Goal: Task Accomplishment & Management: Use online tool/utility

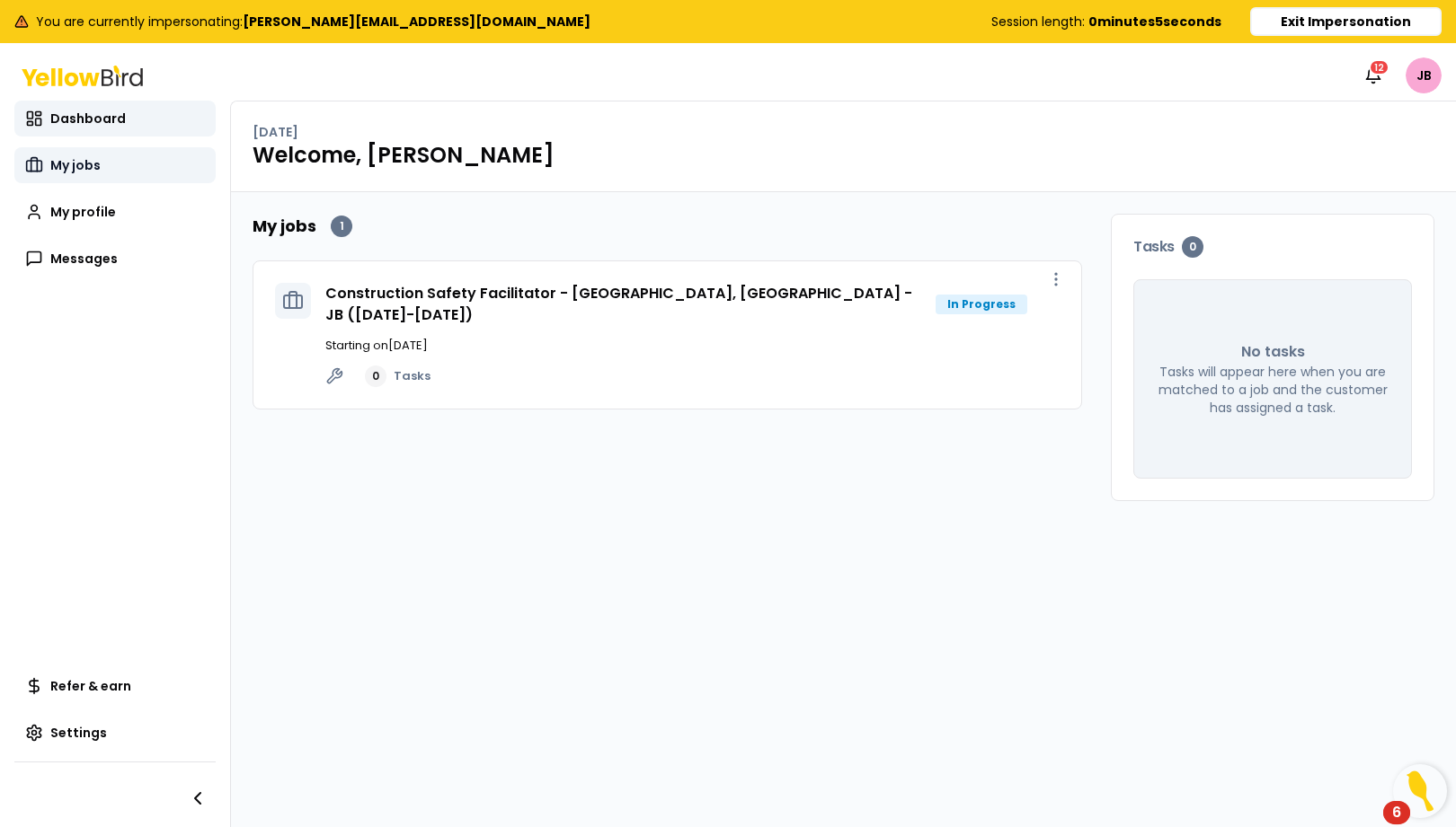
click at [81, 165] on span "My jobs" at bounding box center [76, 164] width 51 height 18
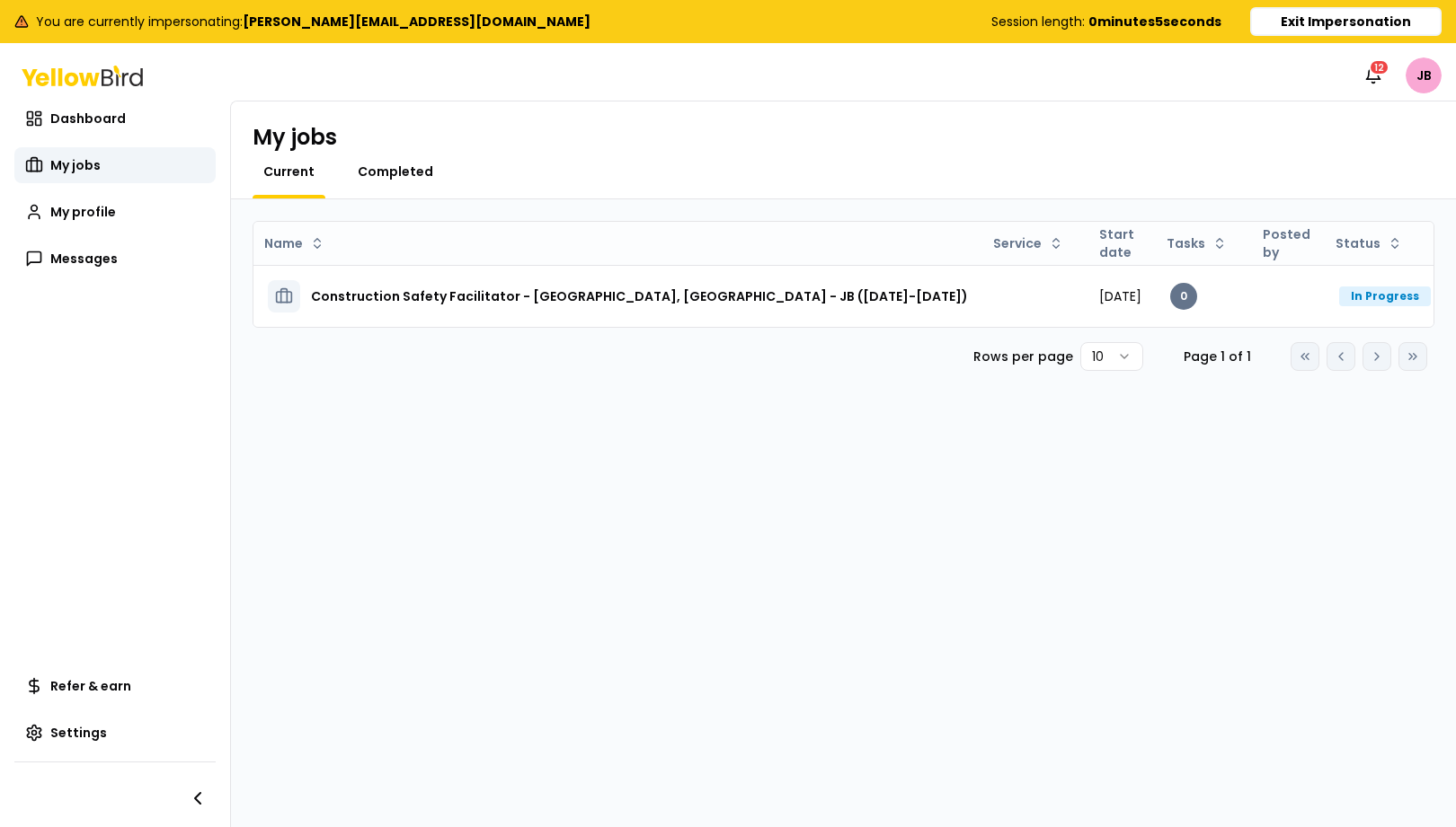
click at [392, 172] on span "Completed" at bounding box center [395, 171] width 76 height 18
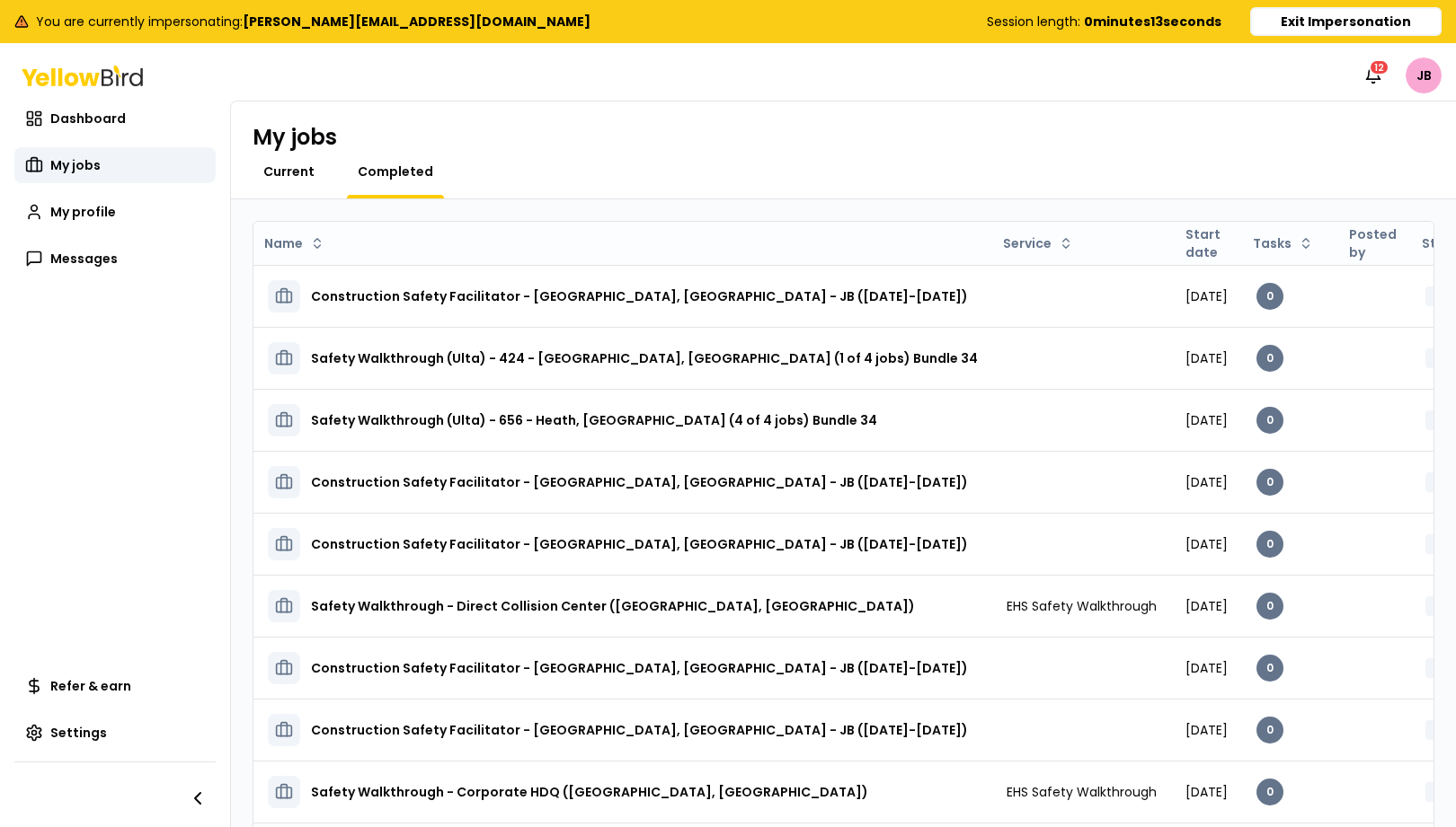
click at [288, 163] on span "Current" at bounding box center [289, 171] width 52 height 18
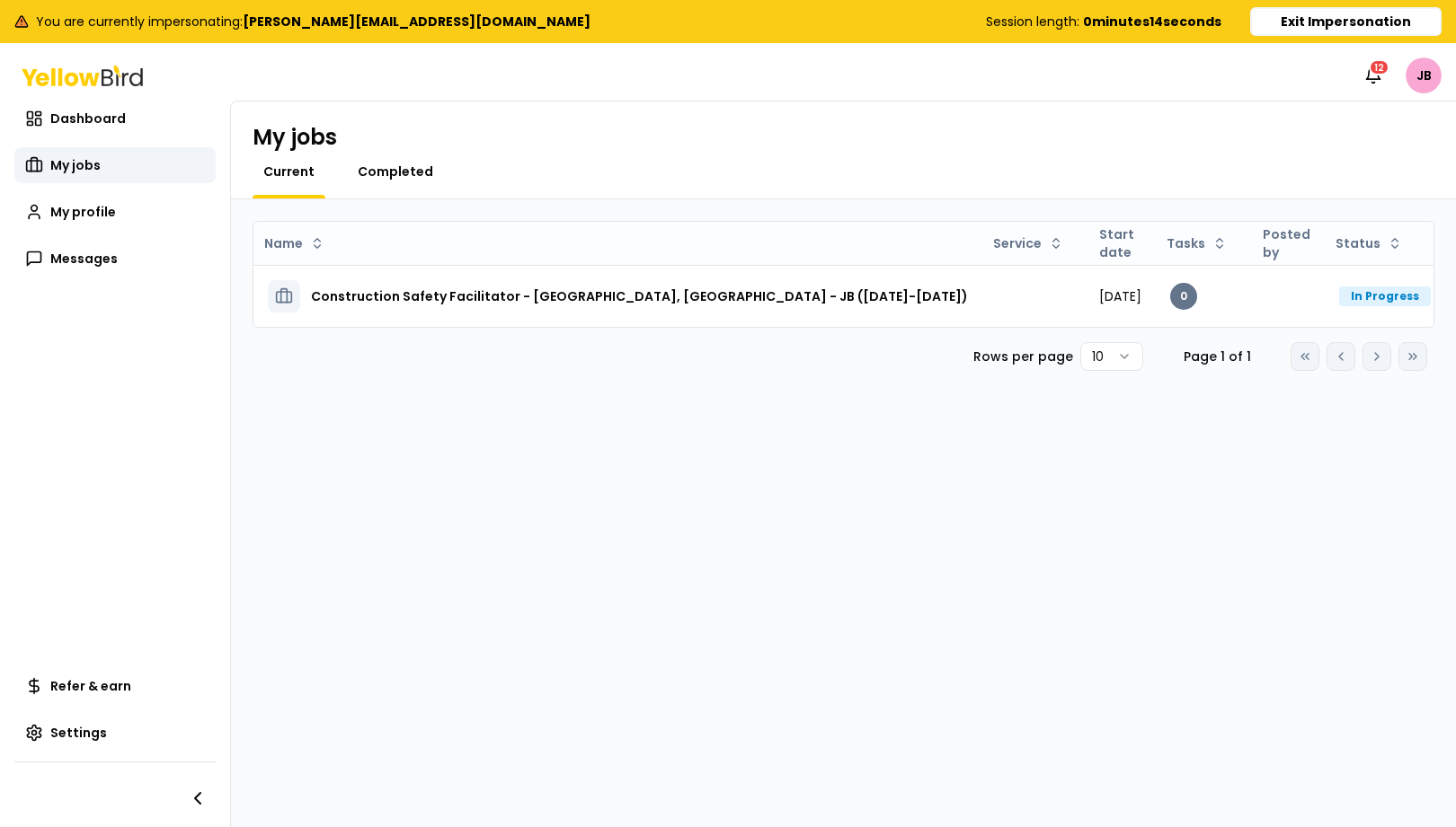
click at [386, 177] on span "Completed" at bounding box center [395, 171] width 76 height 18
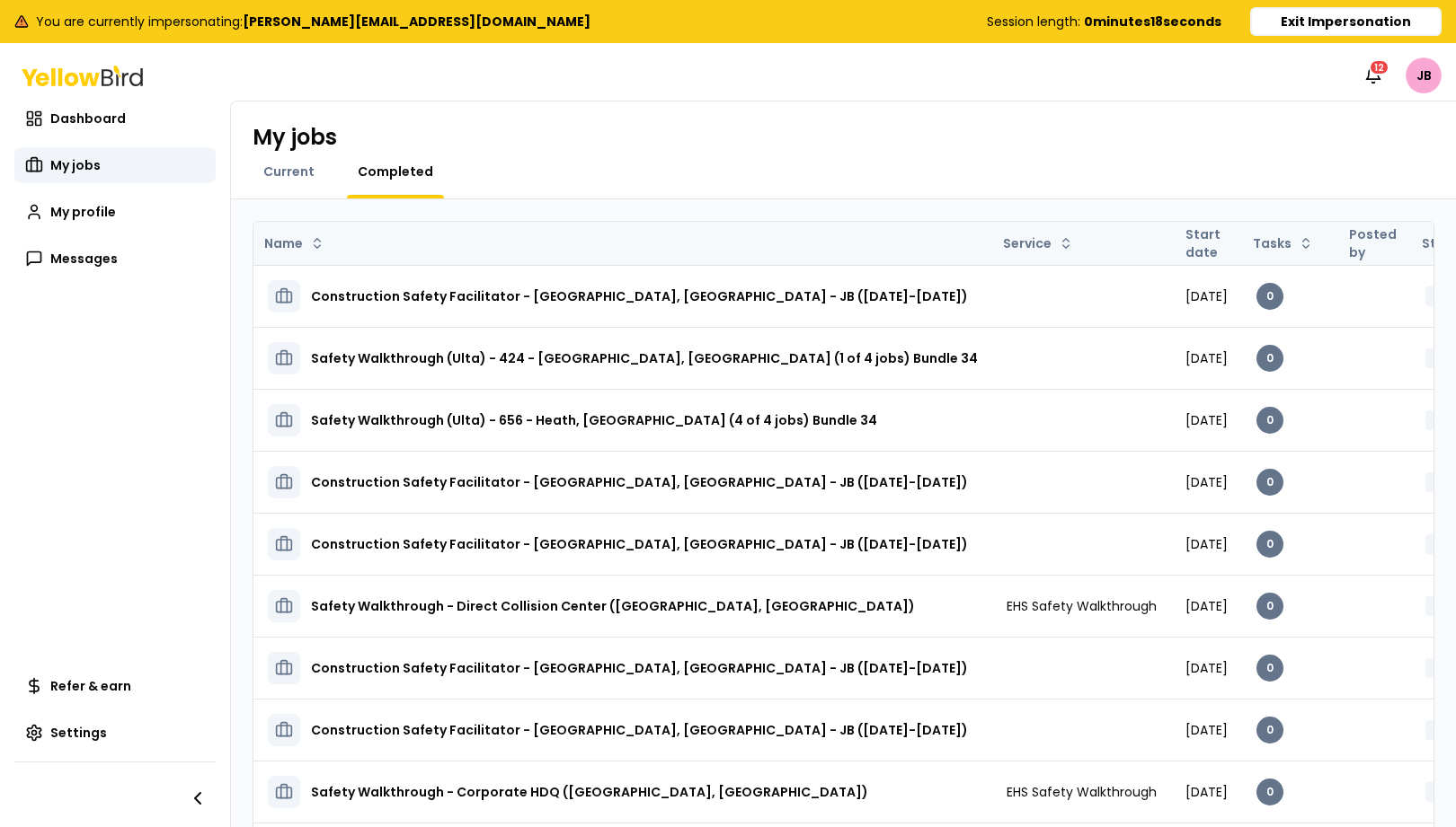
click at [1171, 248] on th "Start date" at bounding box center [1206, 243] width 71 height 43
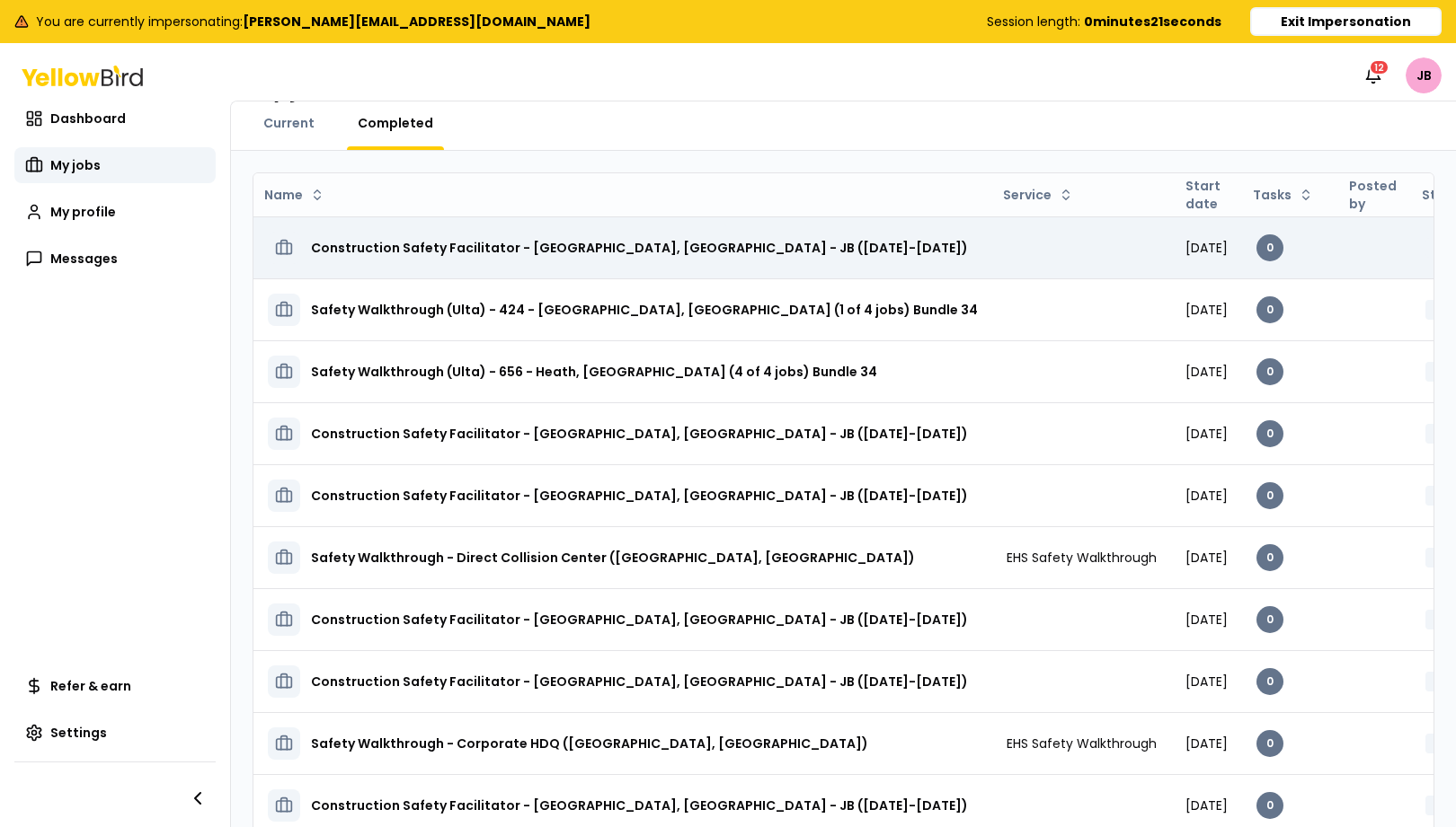
scroll to position [98, 0]
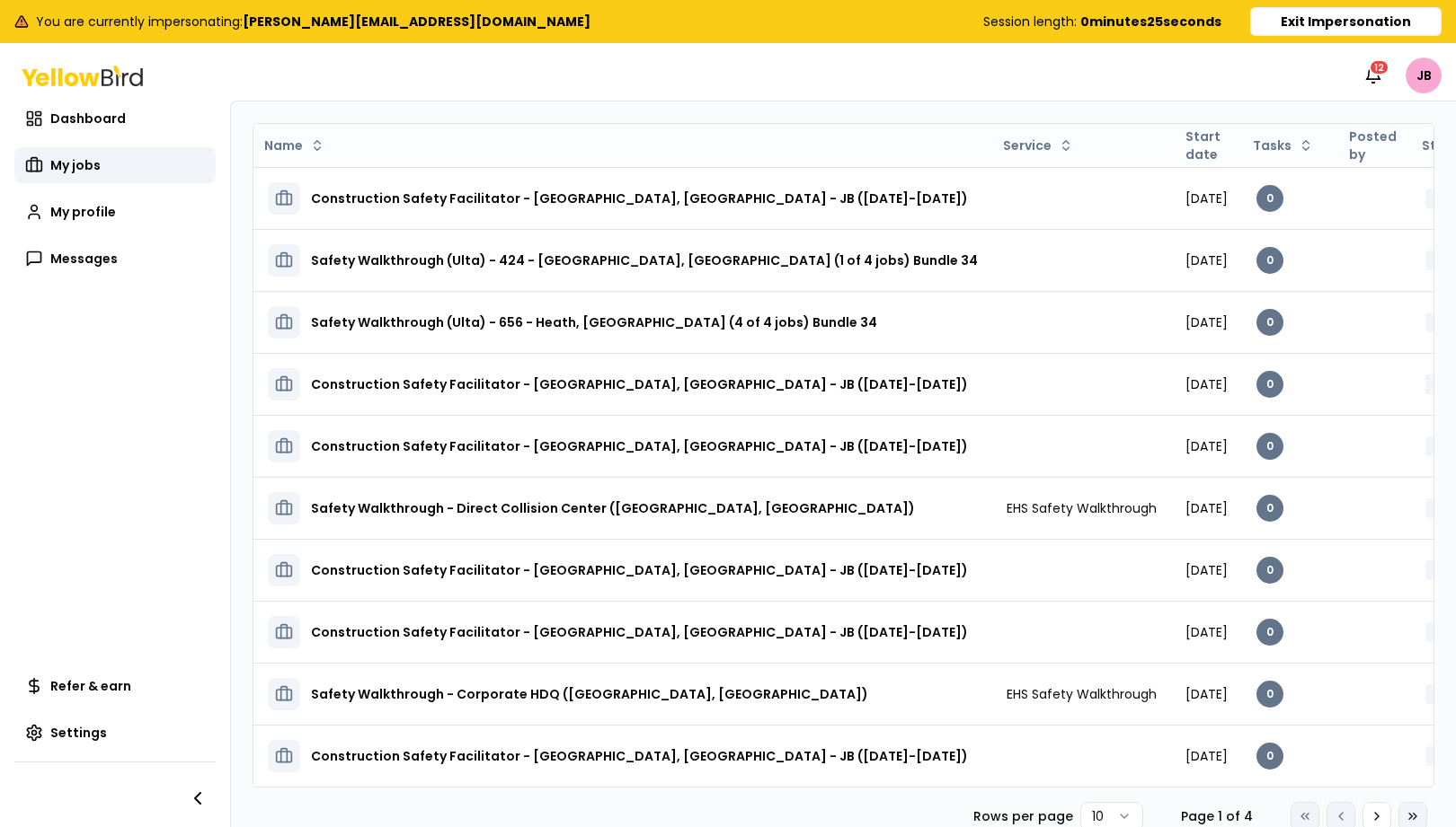
click at [1405, 818] on icon at bounding box center [1412, 816] width 14 height 14
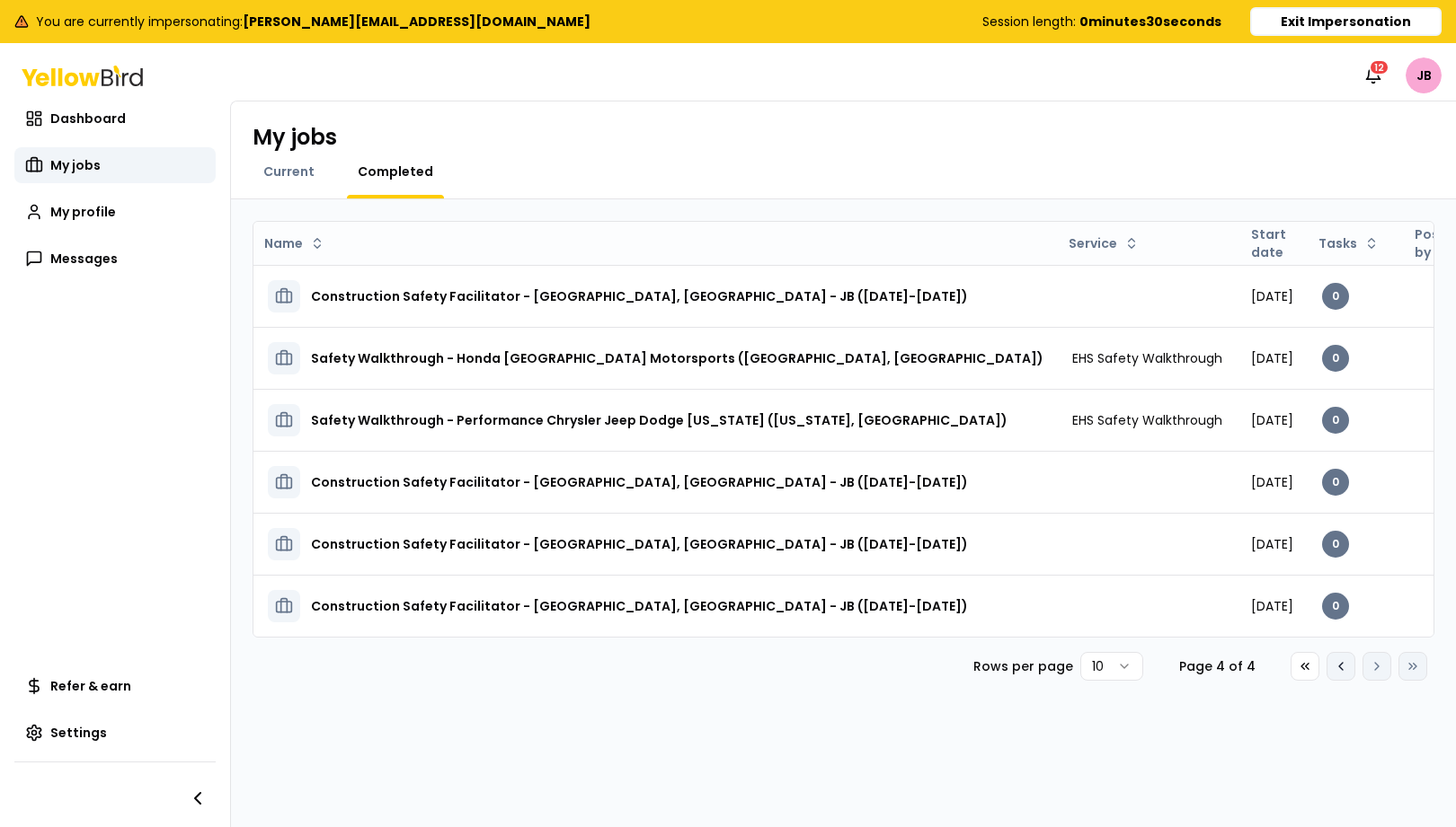
click at [1331, 667] on button "Go to previous page" at bounding box center [1341, 666] width 29 height 29
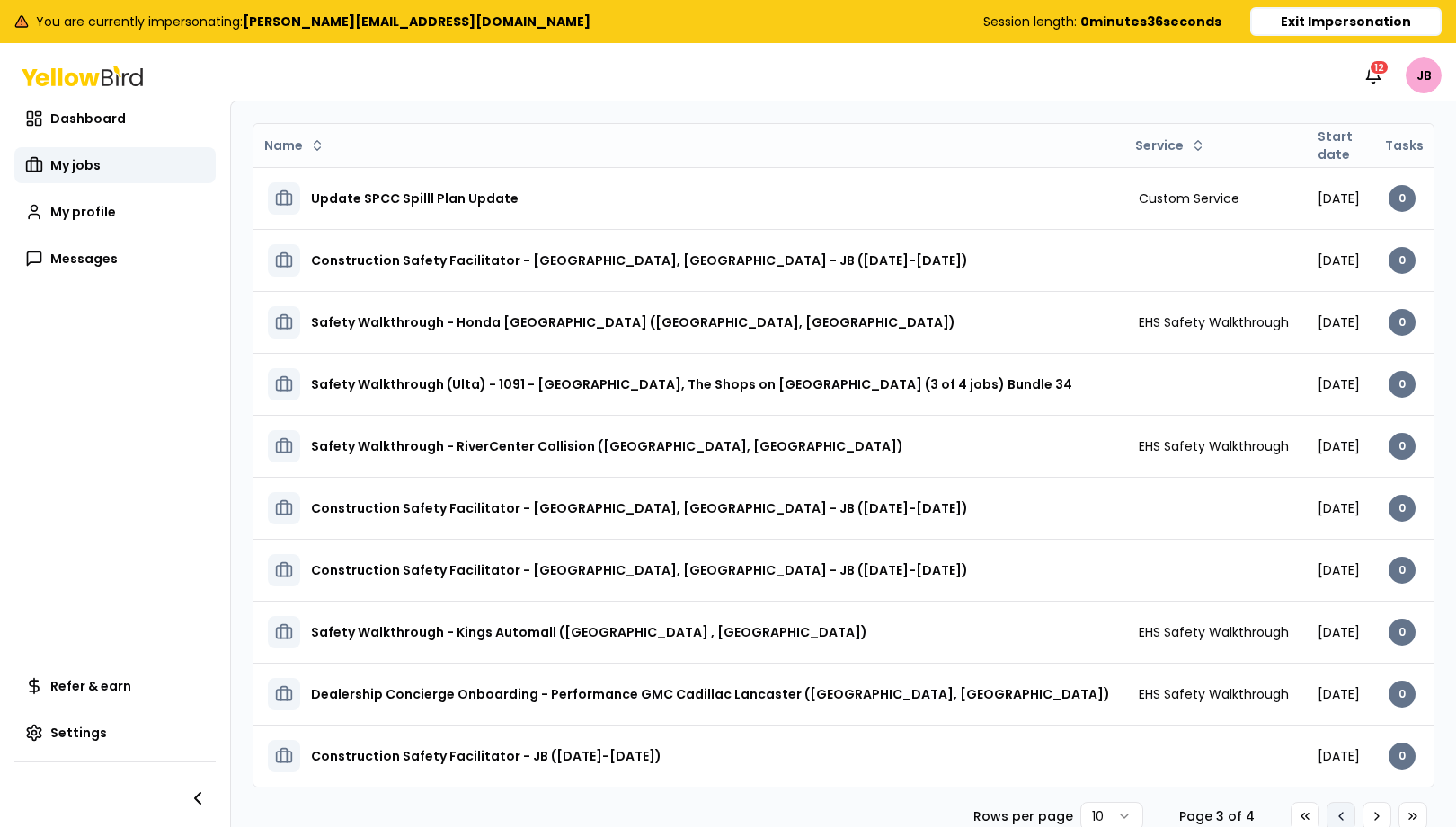
scroll to position [96, 0]
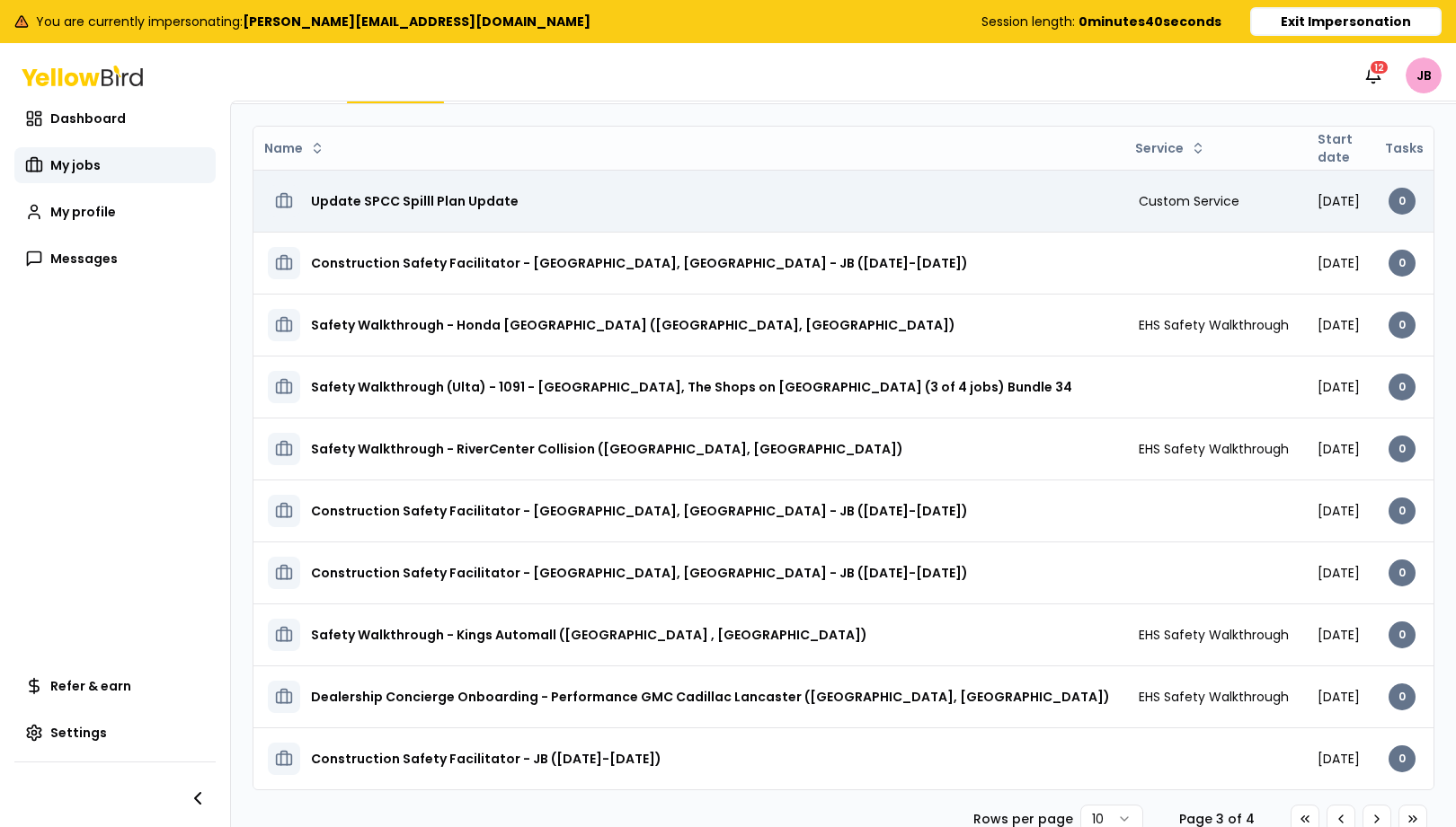
click at [1303, 190] on td "[DATE]" at bounding box center [1338, 201] width 71 height 62
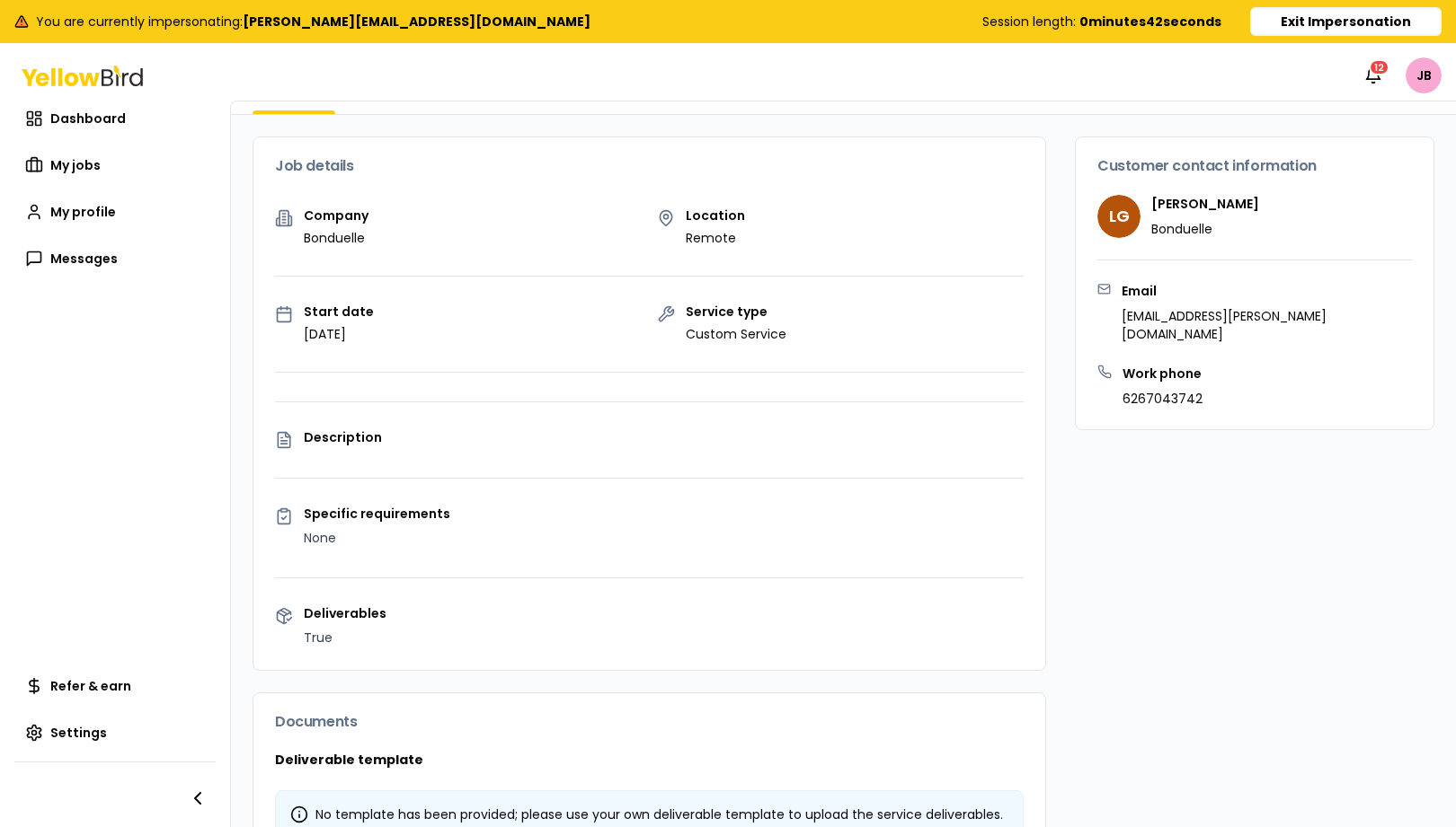
scroll to position [314, 0]
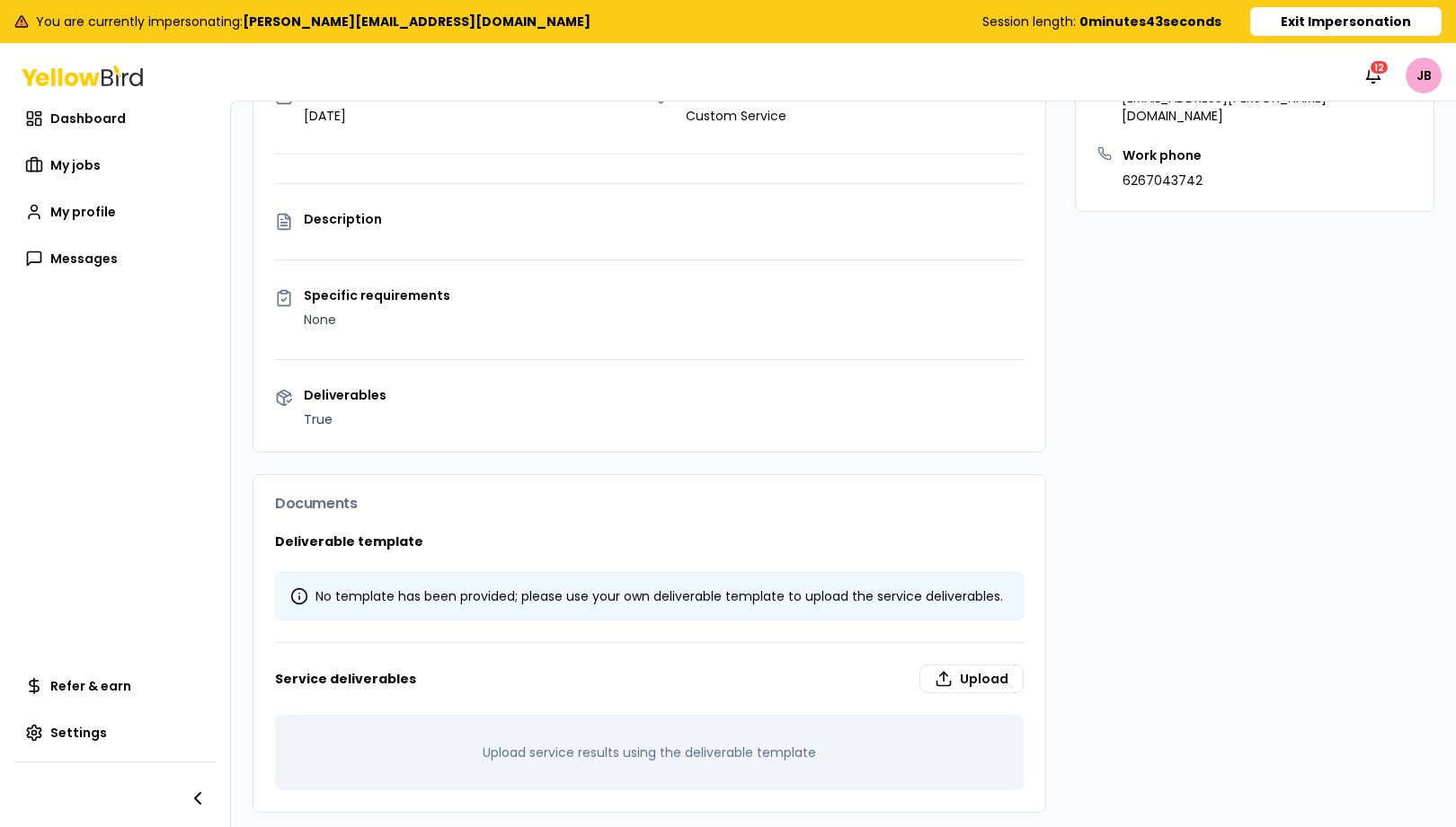
click at [967, 677] on label "Upload" at bounding box center [971, 679] width 104 height 29
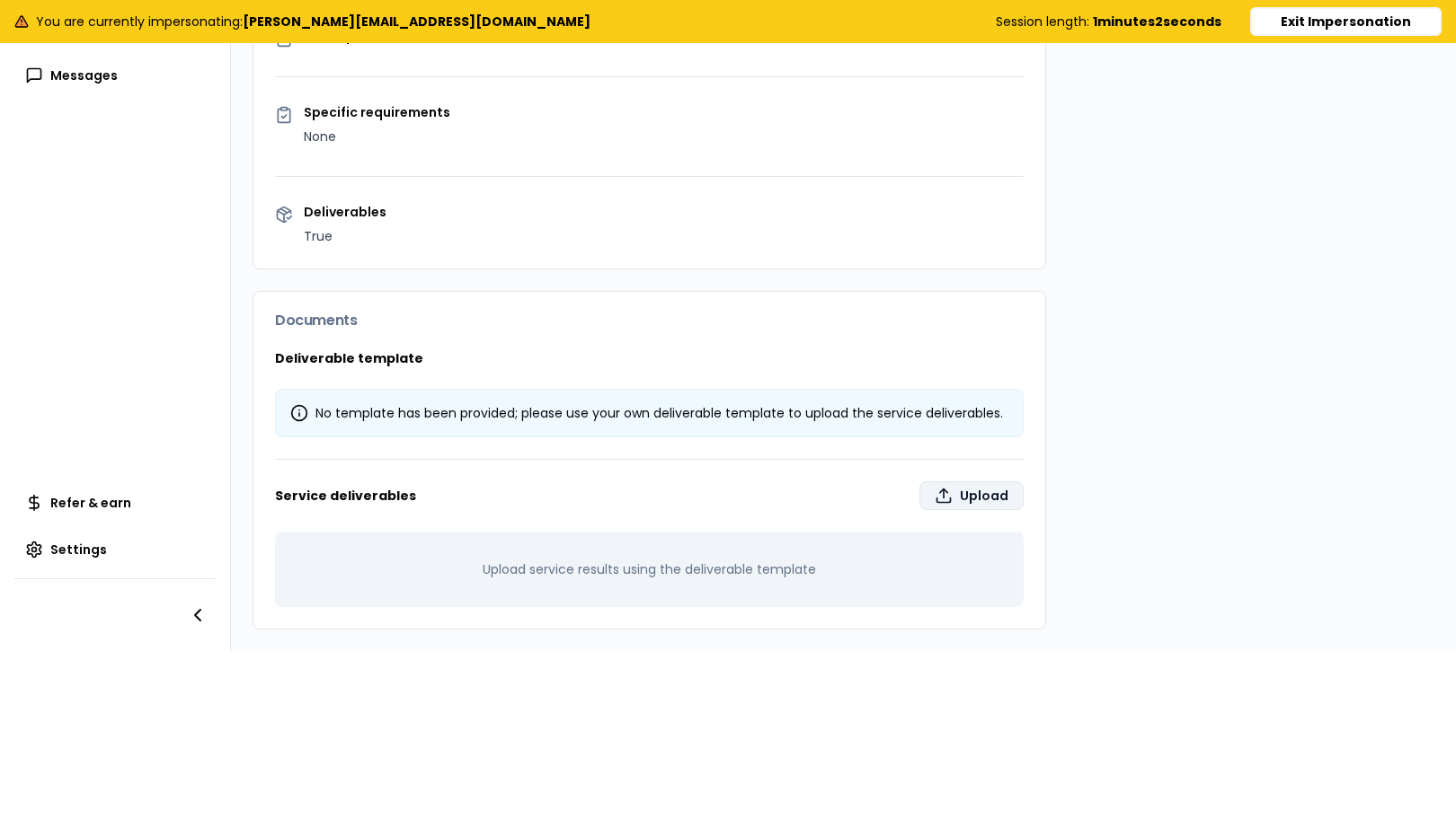
click at [974, 490] on label "Upload" at bounding box center [971, 496] width 104 height 29
click at [974, 792] on input "Upload" at bounding box center [1003, 810] width 1456 height 36
type input "**********"
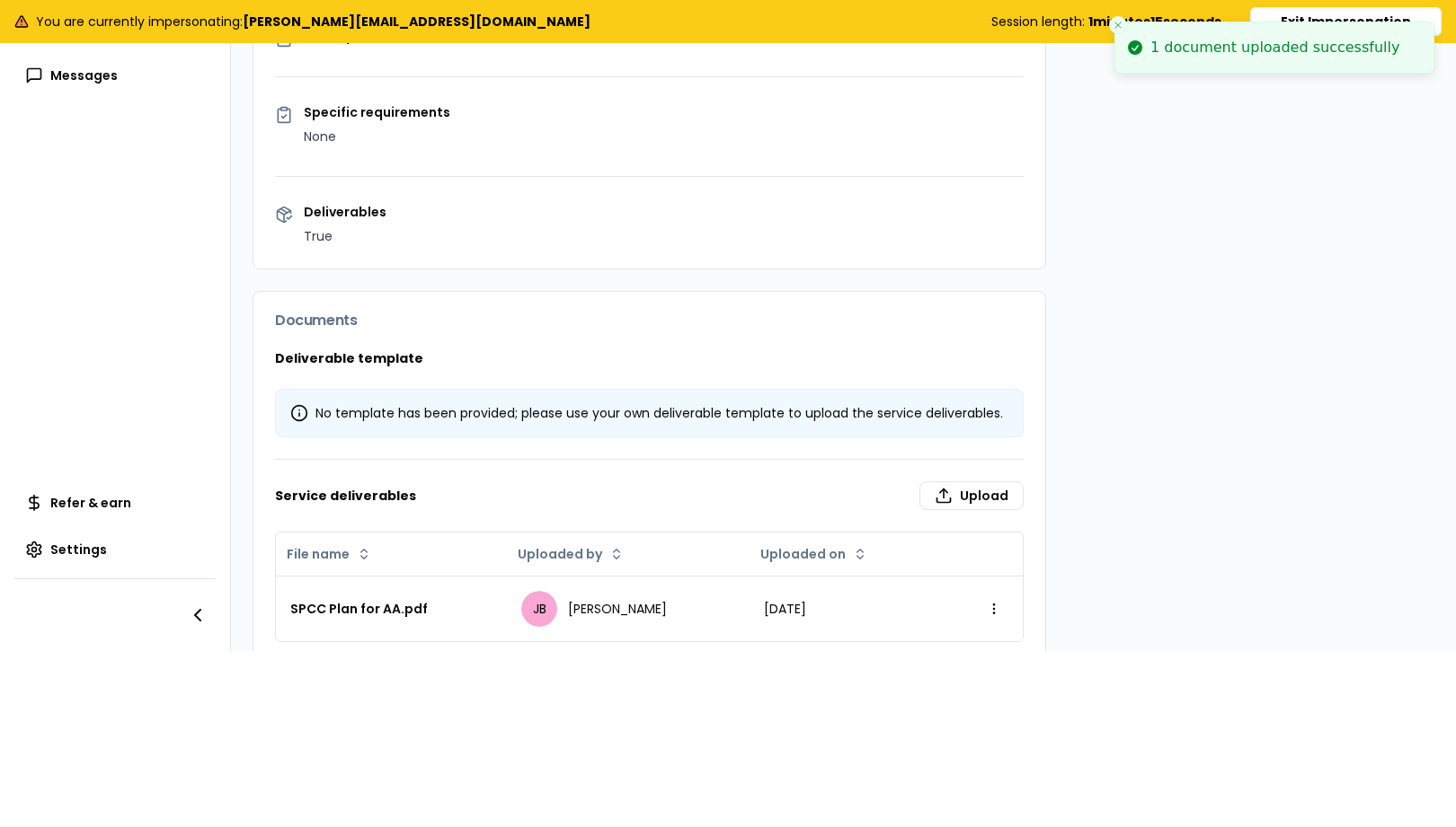
click at [1117, 22] on icon "Close toast" at bounding box center [1117, 25] width 11 height 11
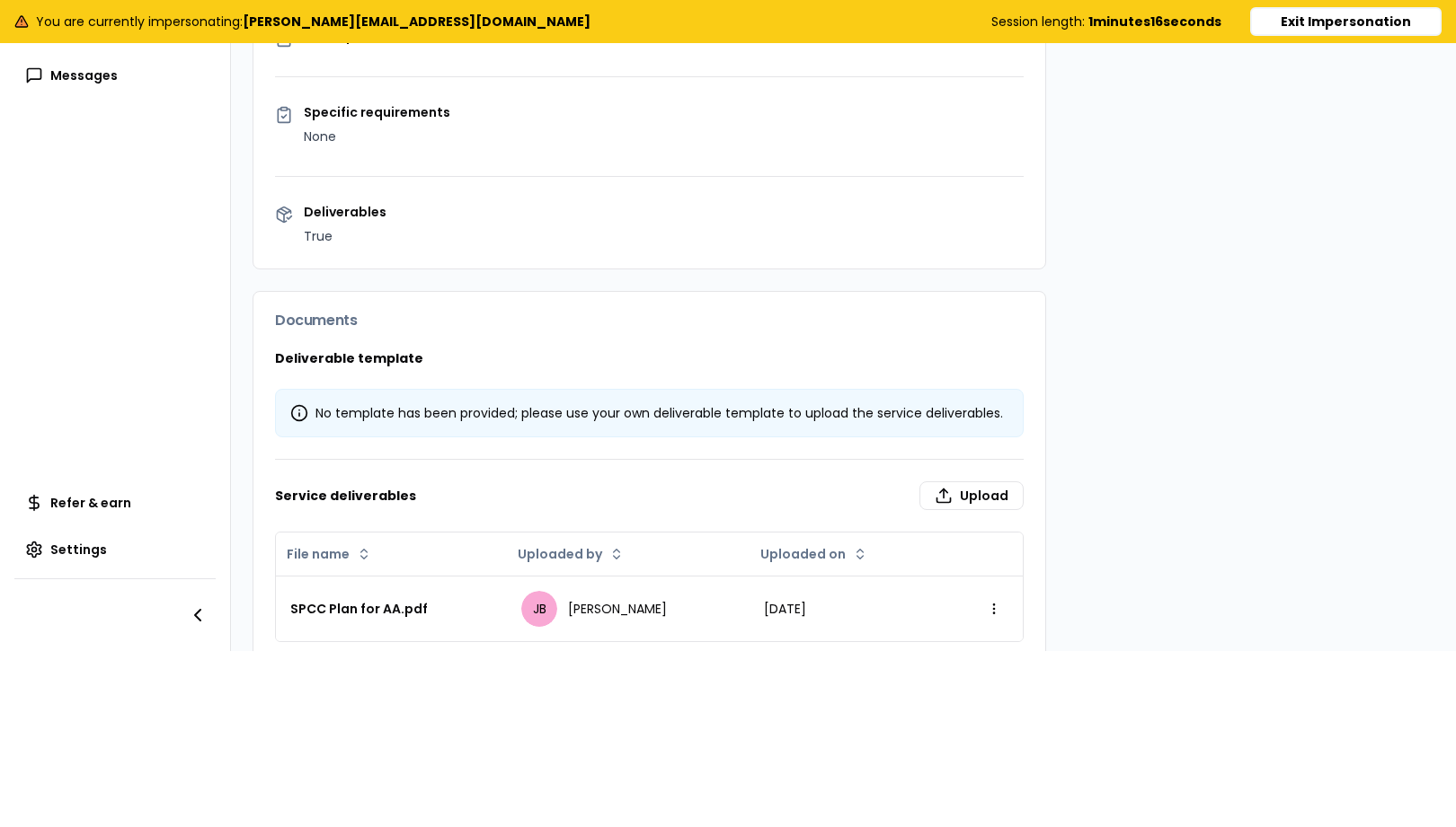
scroll to position [0, 0]
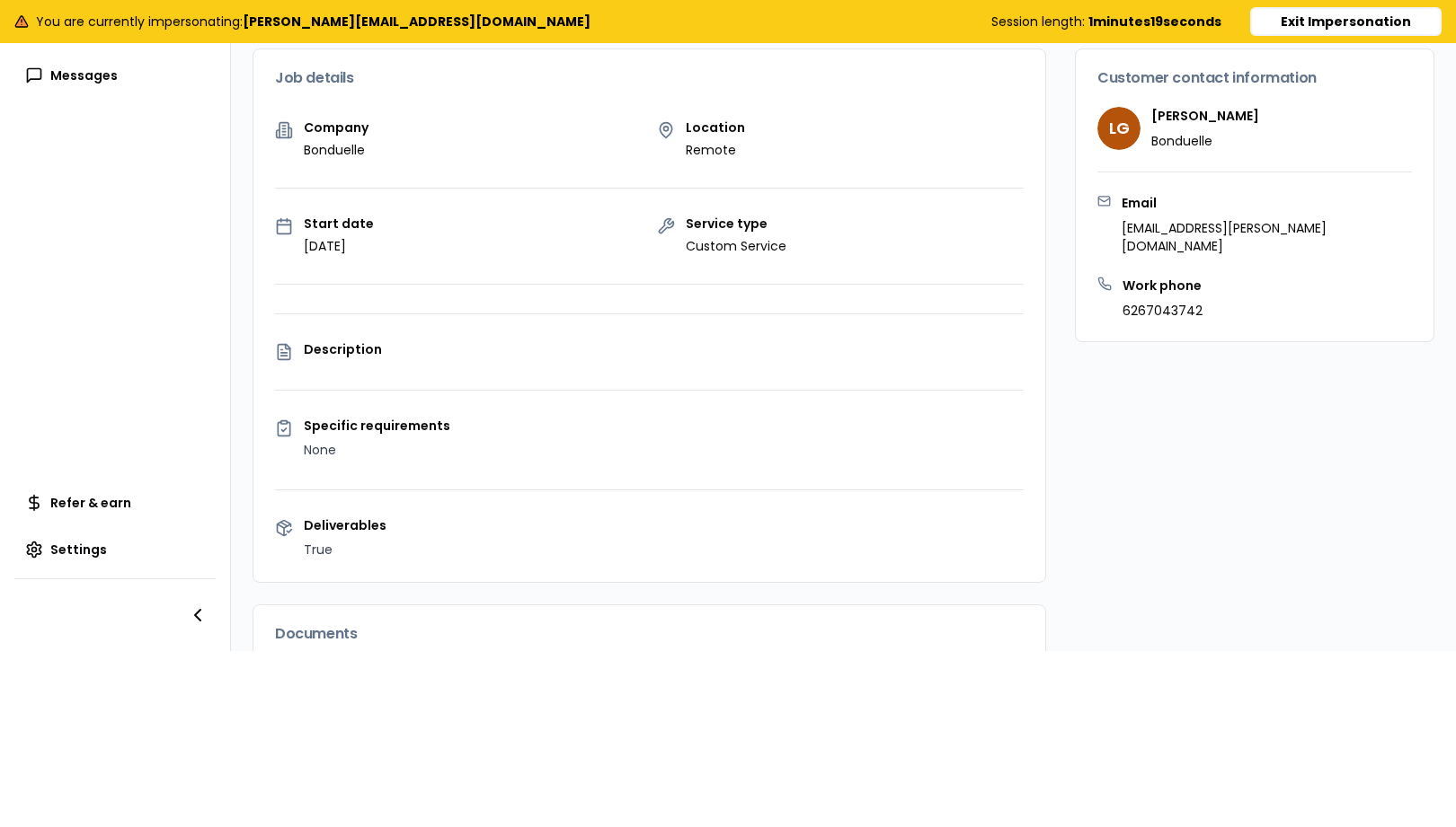
click at [1353, 29] on button "Exit Impersonation" at bounding box center [1346, 22] width 191 height 29
